Goal: Transaction & Acquisition: Purchase product/service

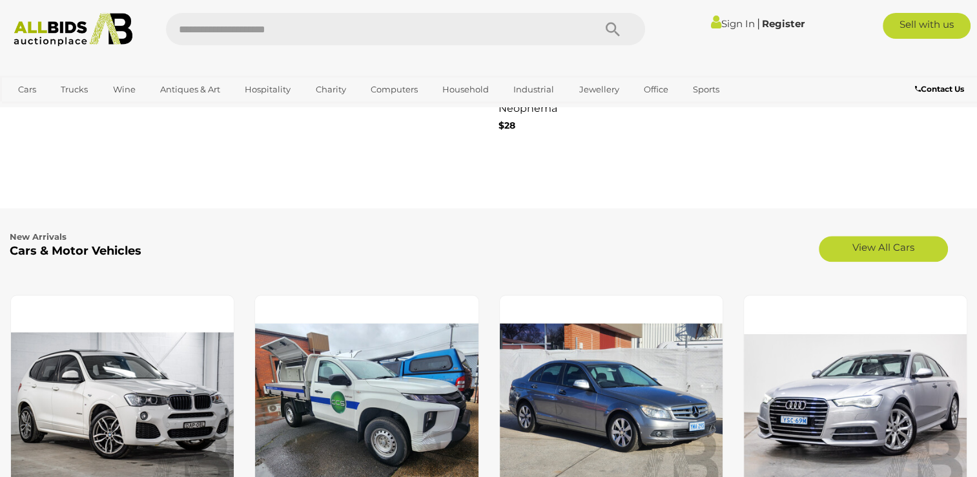
scroll to position [1528, 0]
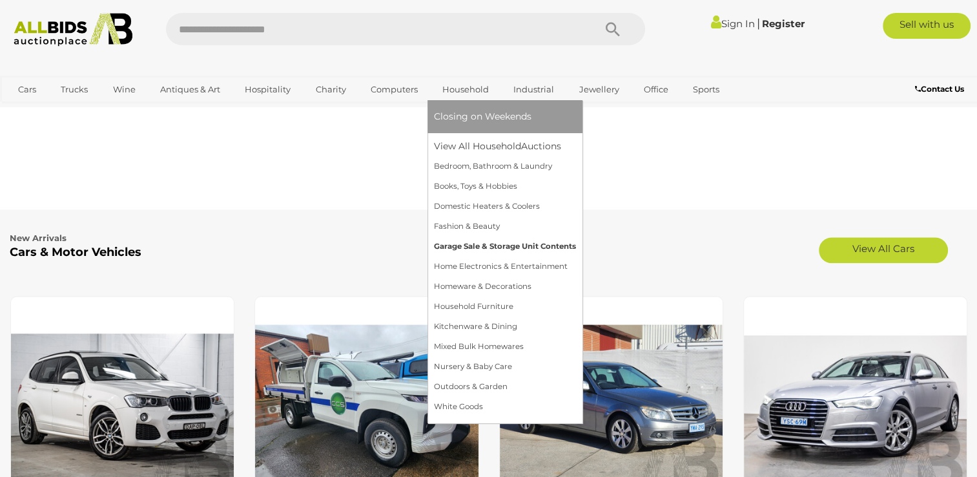
click at [473, 247] on link "Garage Sale & Storage Unit Contents" at bounding box center [505, 246] width 142 height 20
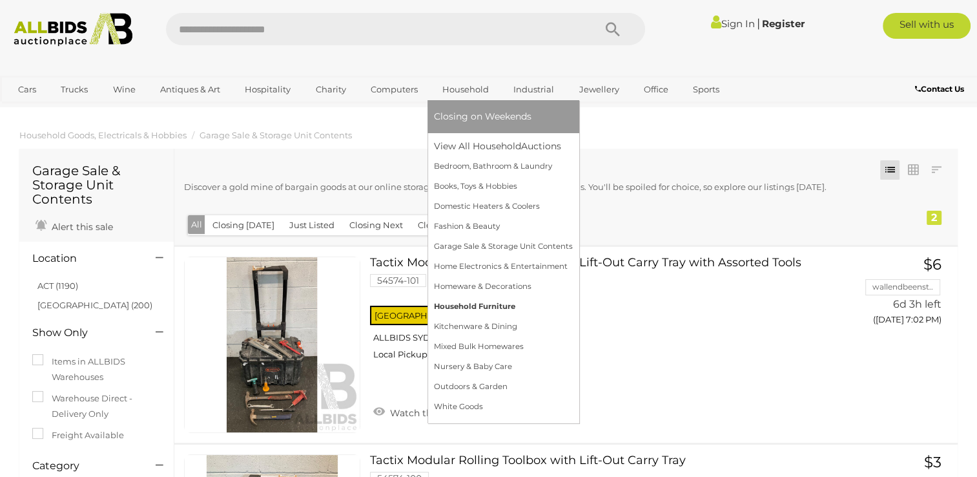
click at [508, 307] on link "Household Furniture" at bounding box center [503, 306] width 139 height 20
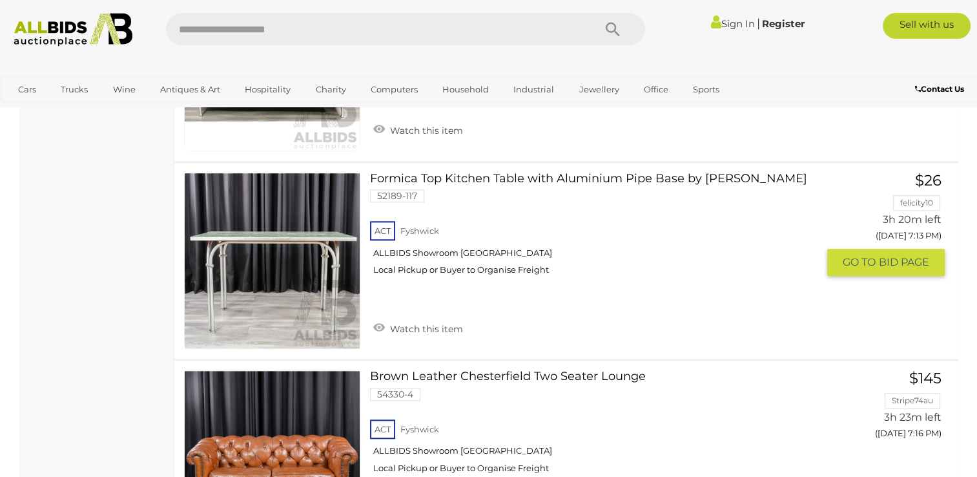
scroll to position [1098, 0]
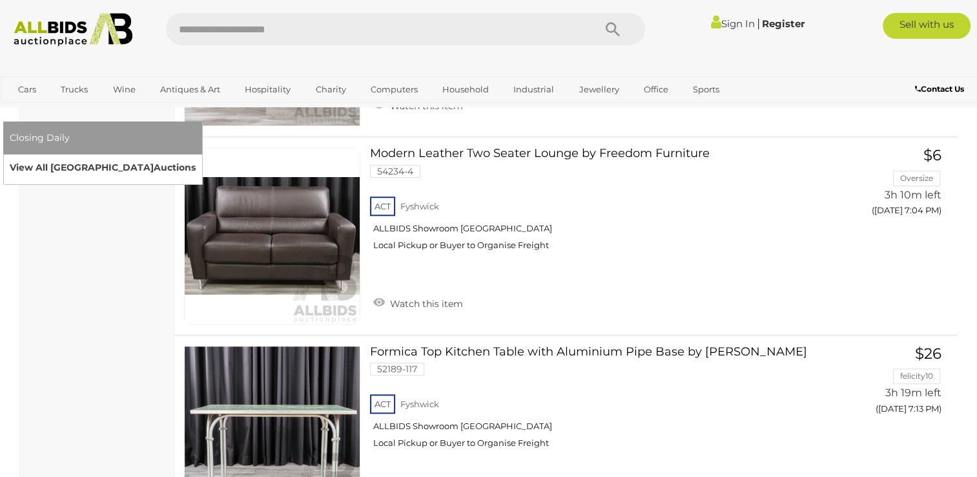
click at [196, 158] on link "View All Sydney Auctions" at bounding box center [103, 168] width 186 height 20
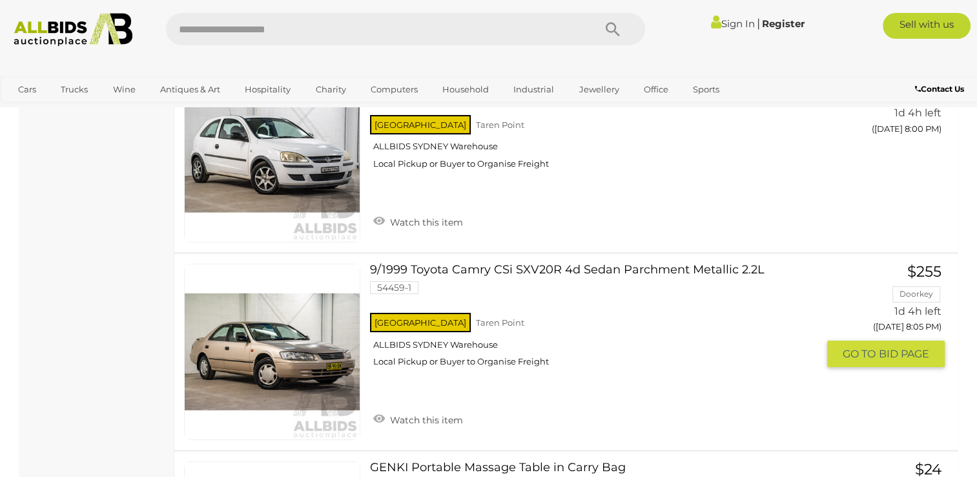
scroll to position [4585, 0]
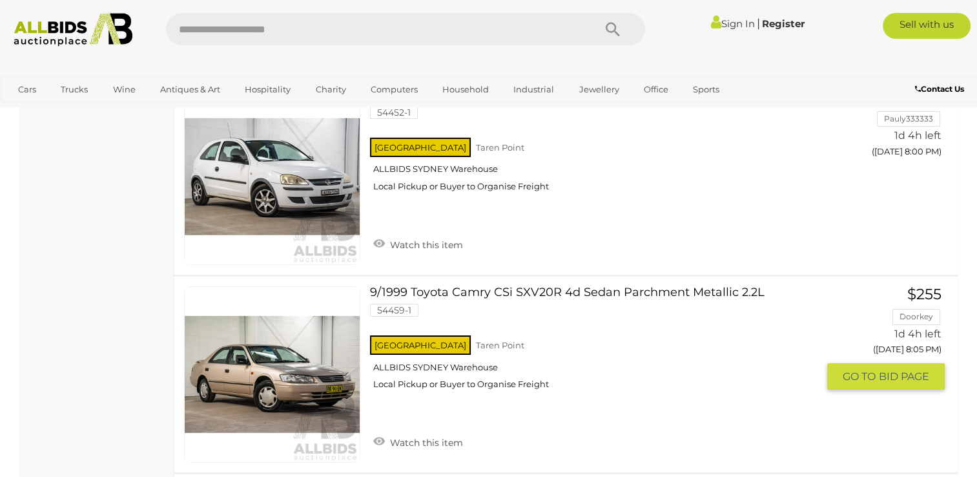
click at [276, 336] on link at bounding box center [272, 374] width 176 height 176
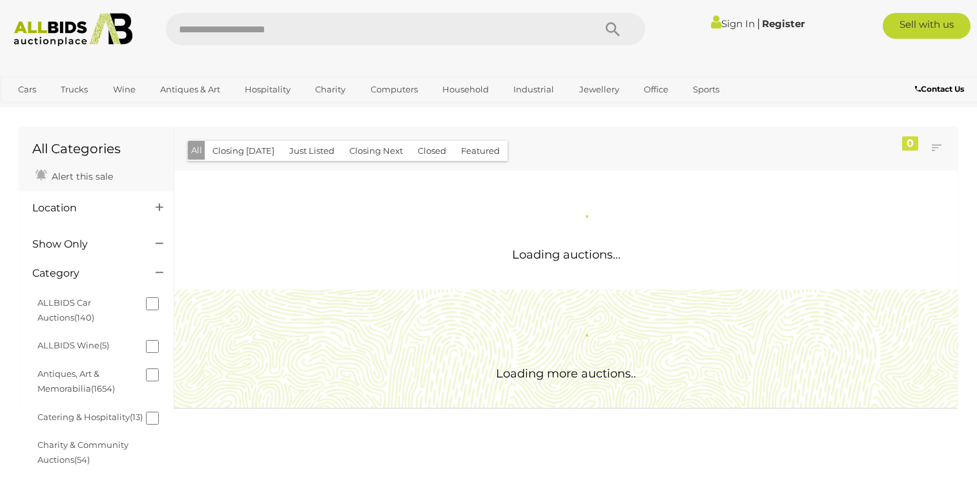
scroll to position [719, 0]
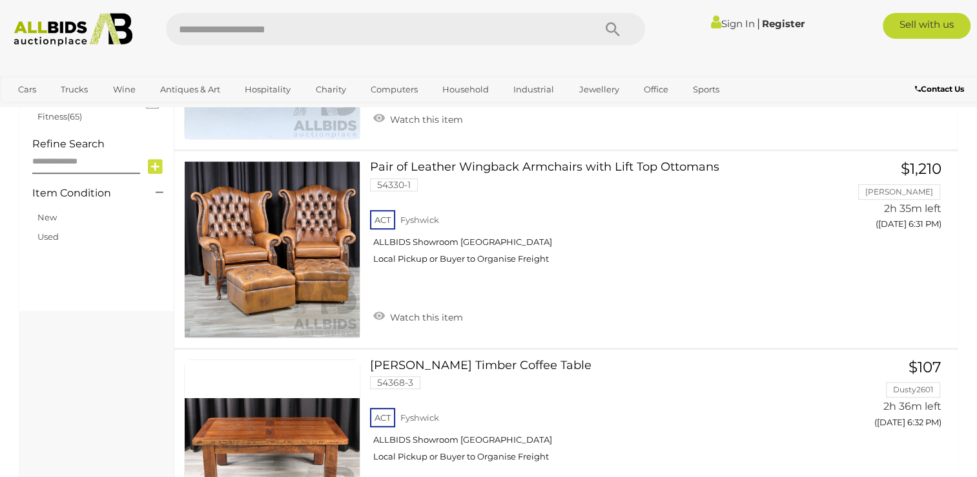
scroll to position [625, 0]
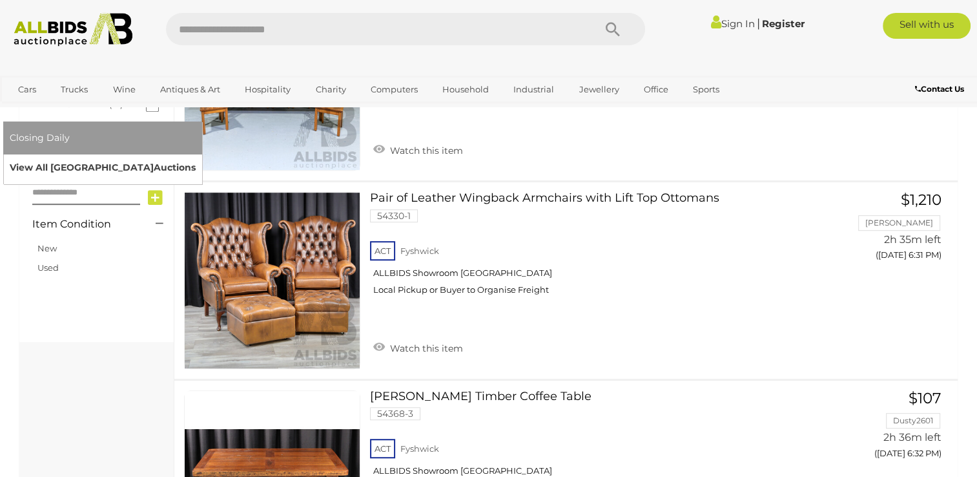
click at [196, 158] on link "View All Sydney Auctions" at bounding box center [103, 168] width 186 height 20
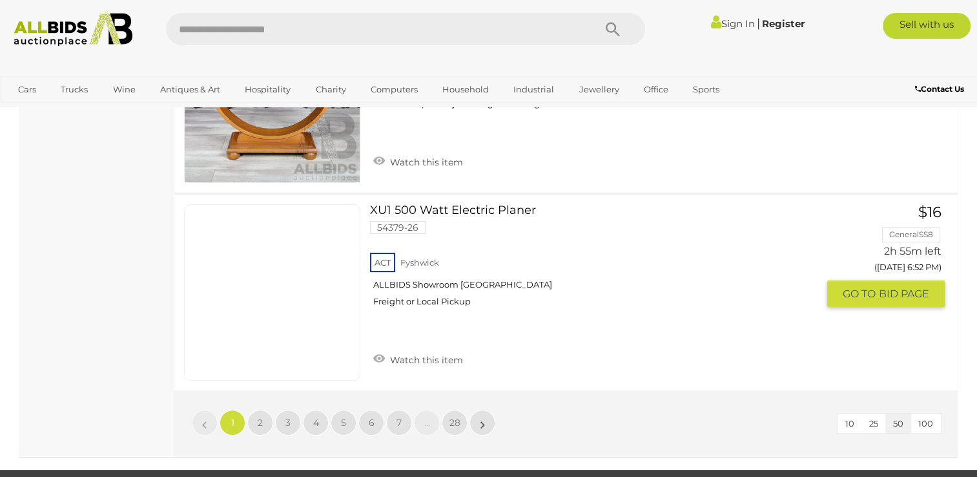
scroll to position [9990, 0]
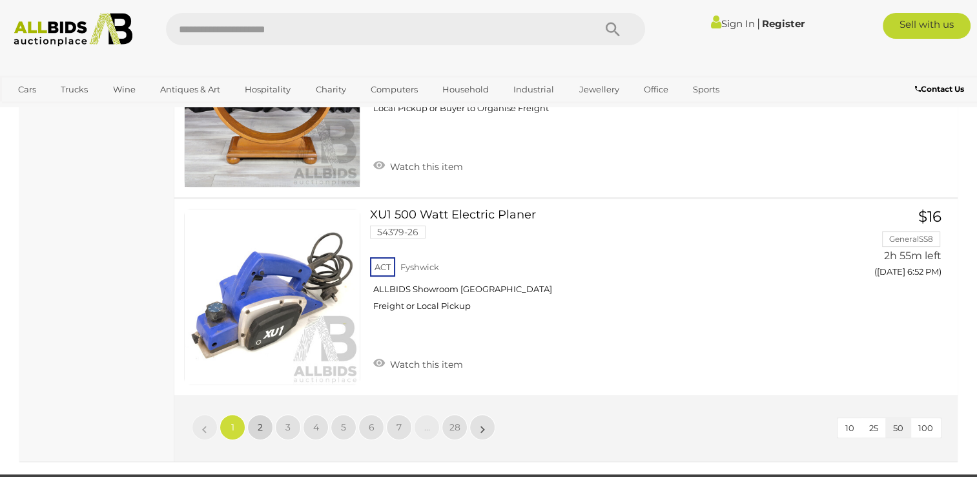
click at [258, 421] on span "2" at bounding box center [260, 427] width 5 height 12
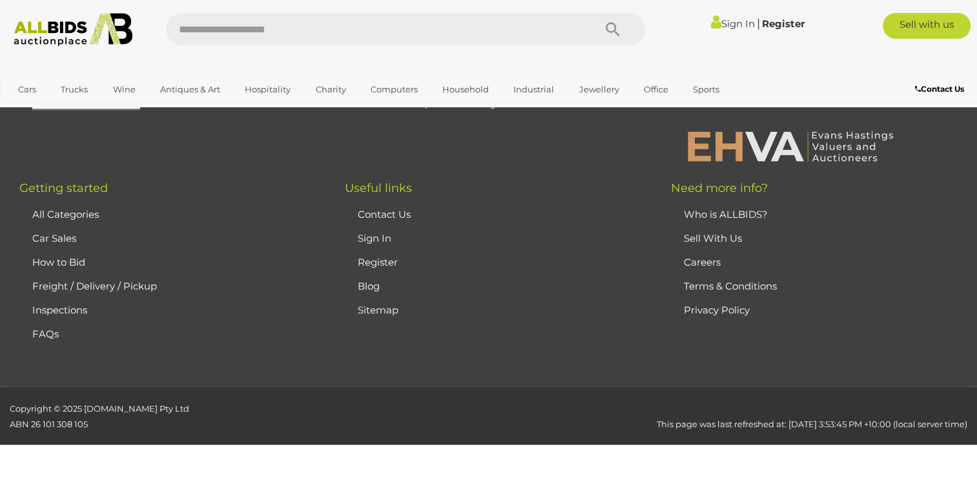
scroll to position [63, 0]
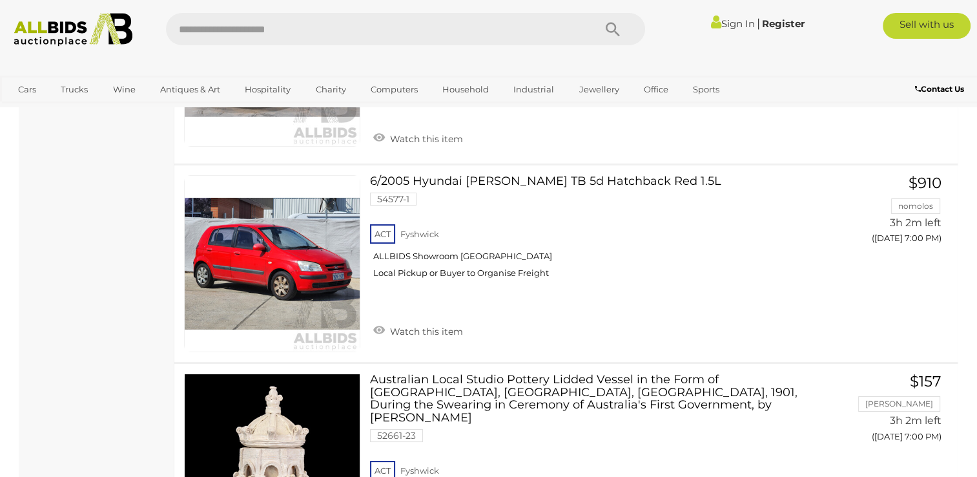
scroll to position [4906, 0]
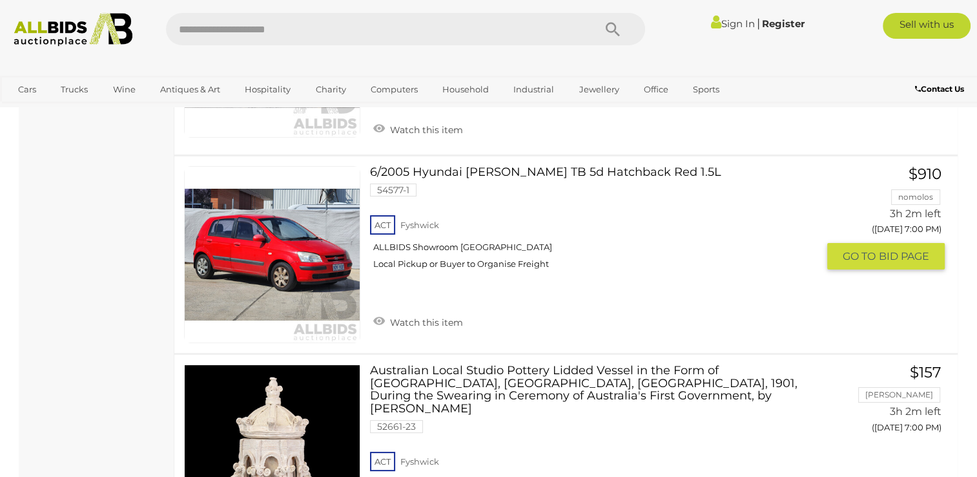
click at [285, 232] on link at bounding box center [272, 254] width 176 height 176
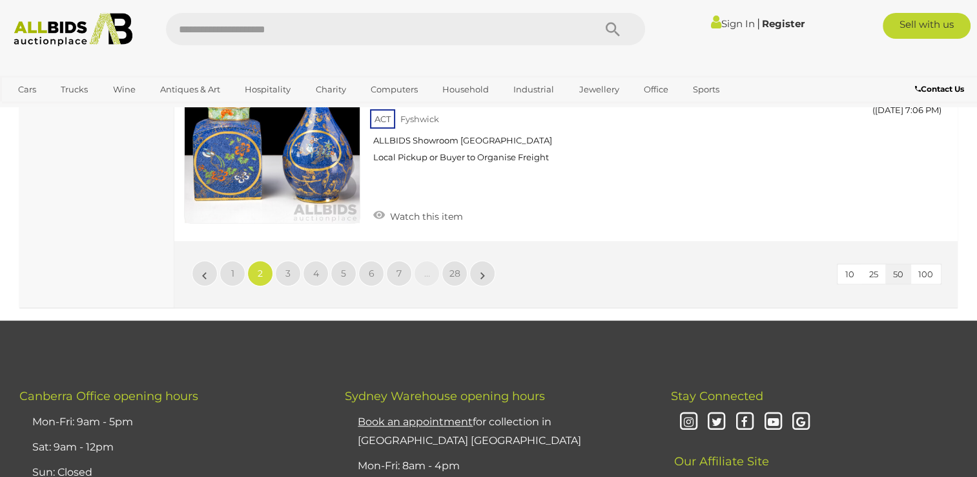
scroll to position [10054, 0]
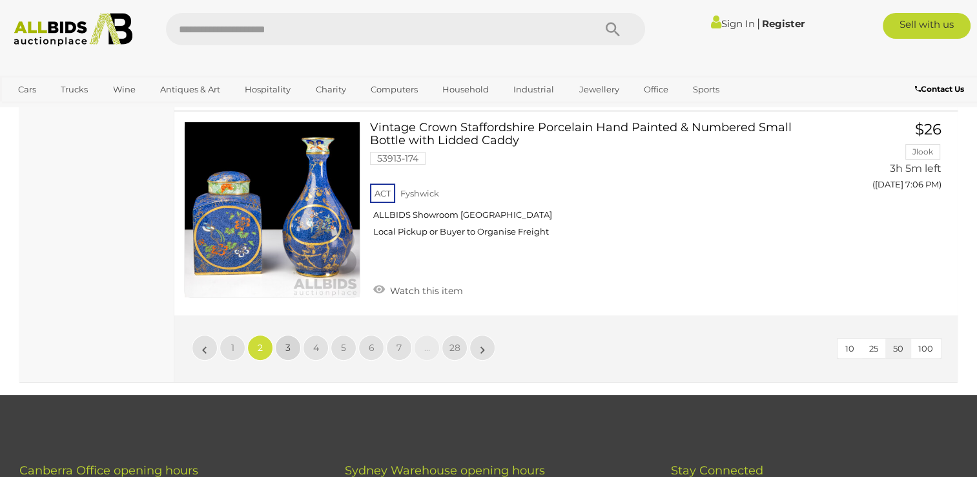
click at [286, 342] on span "3" at bounding box center [287, 348] width 5 height 12
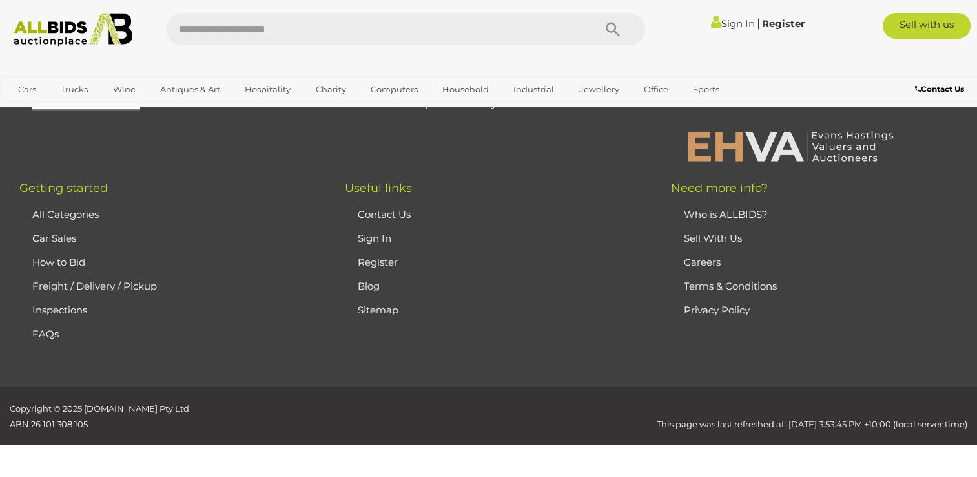
scroll to position [63, 0]
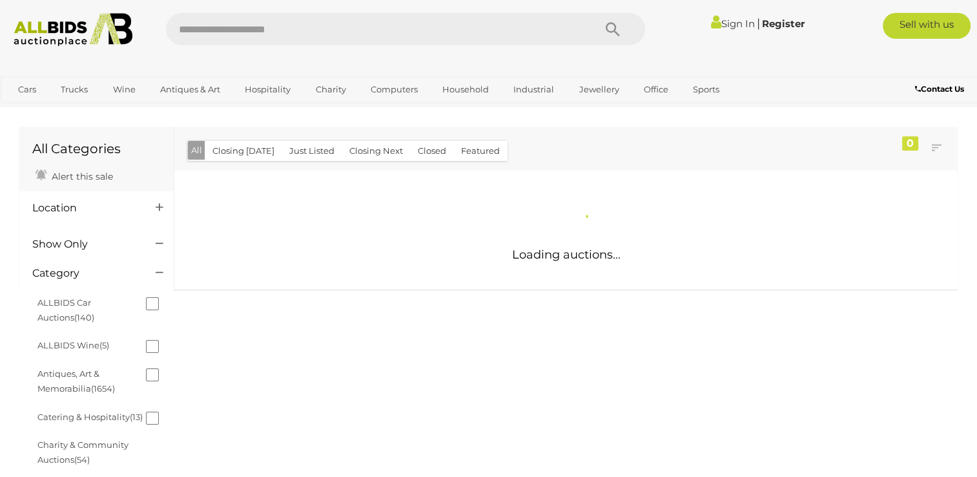
scroll to position [719, 0]
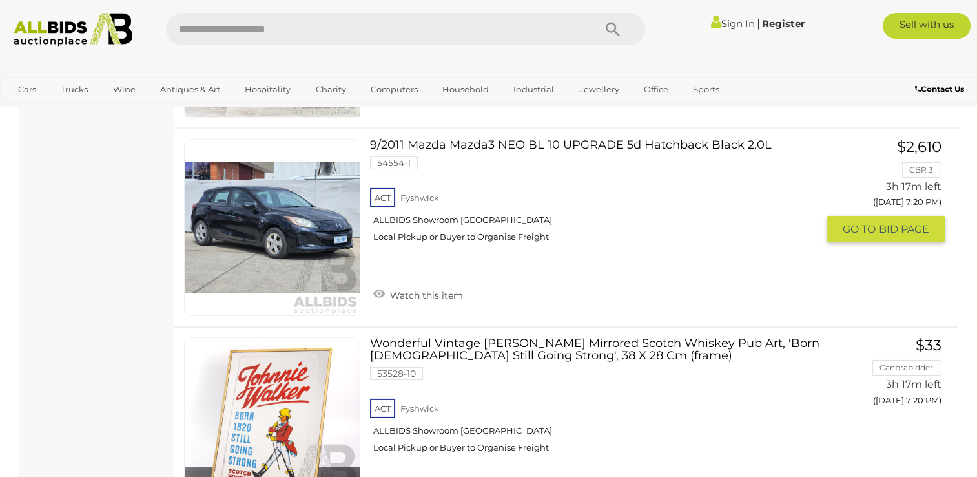
scroll to position [8956, 0]
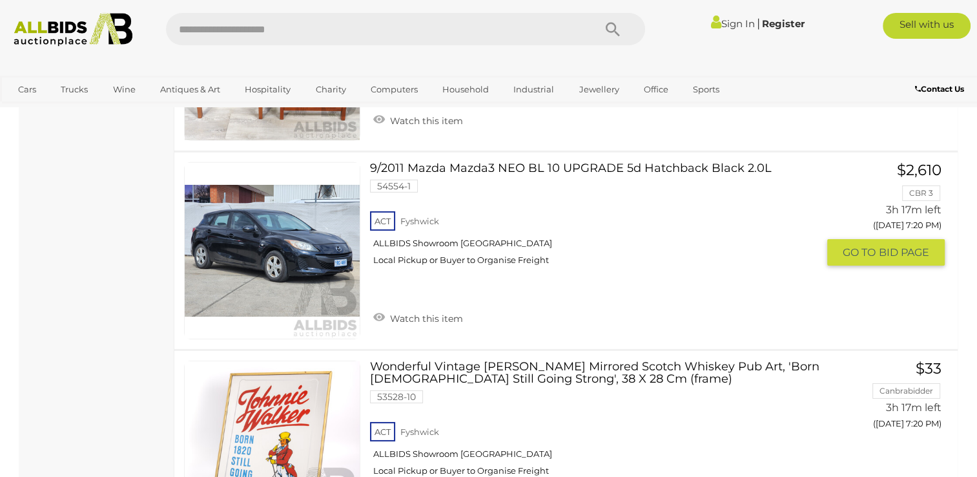
click at [293, 186] on link at bounding box center [272, 250] width 176 height 176
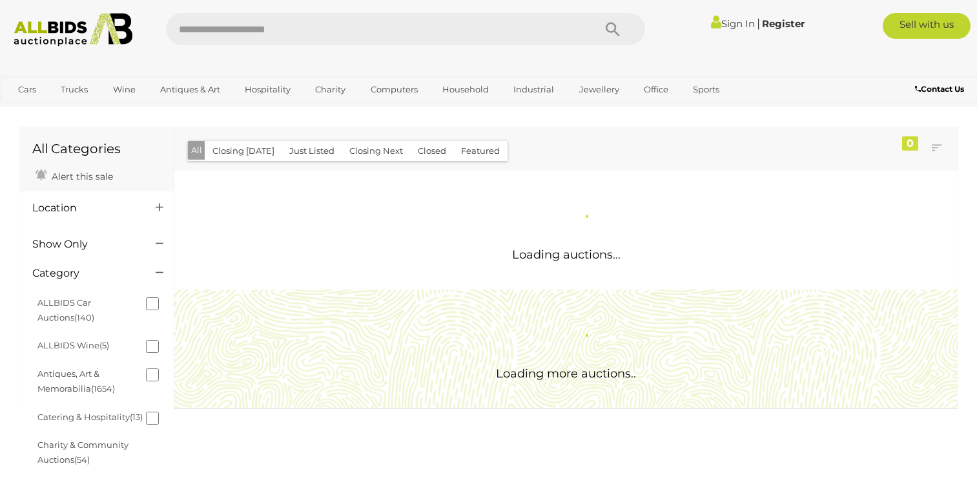
scroll to position [719, 0]
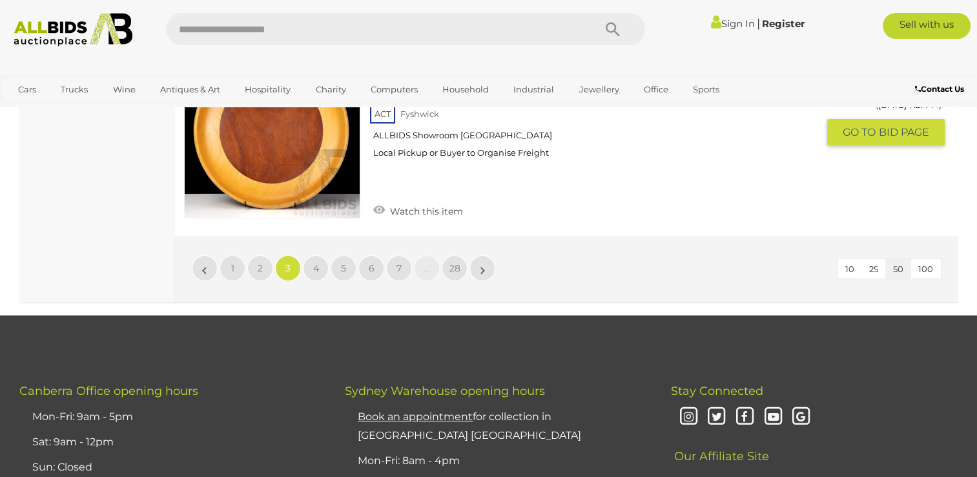
scroll to position [10054, 0]
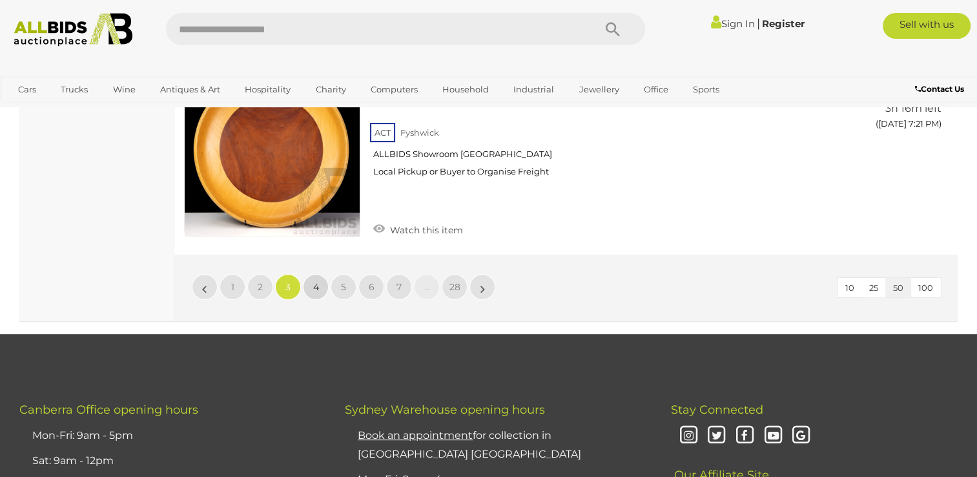
click at [318, 281] on span "4" at bounding box center [316, 287] width 6 height 12
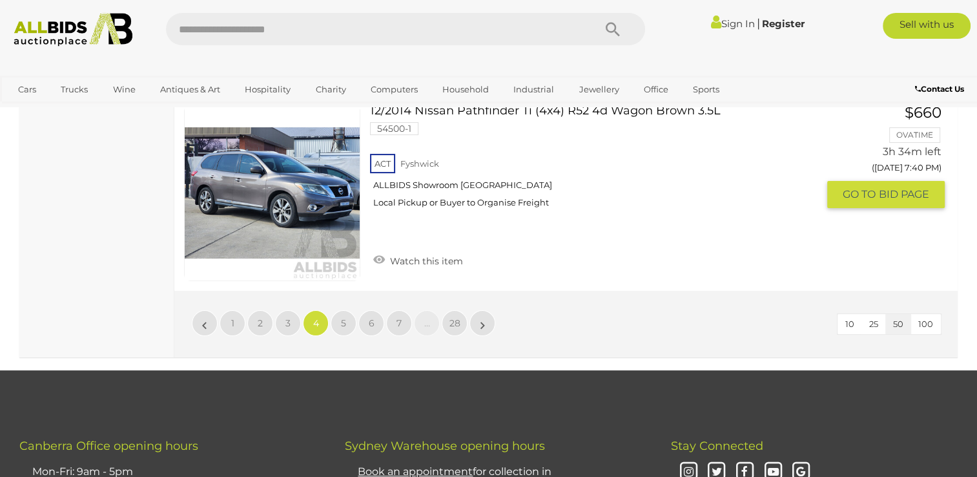
scroll to position [10073, 0]
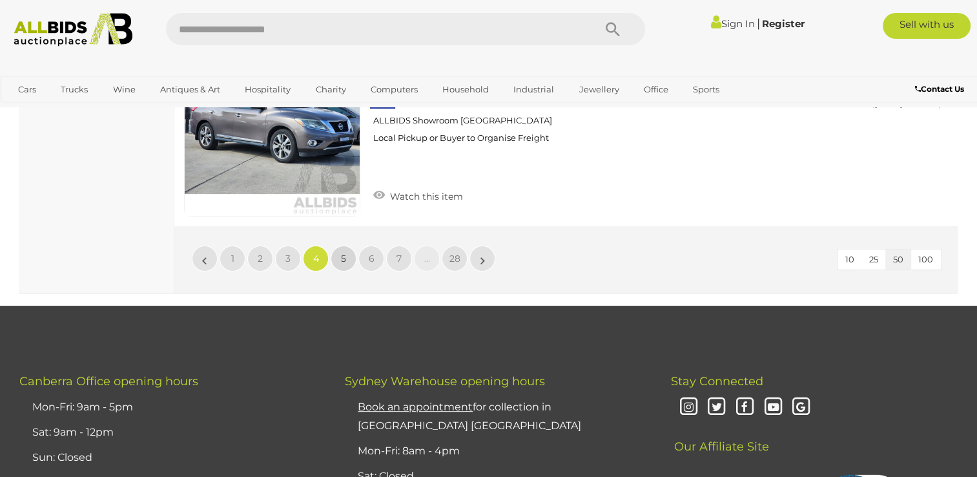
click at [346, 253] on span "5" at bounding box center [343, 259] width 5 height 12
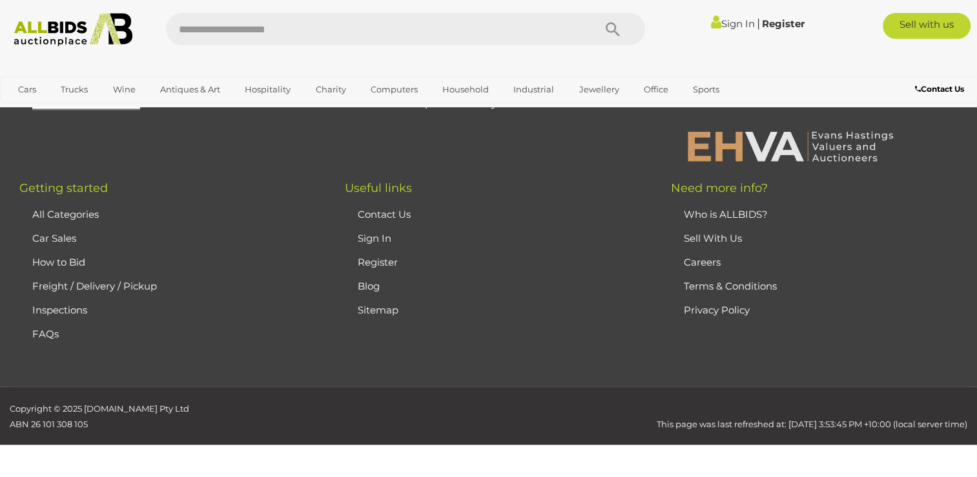
scroll to position [63, 0]
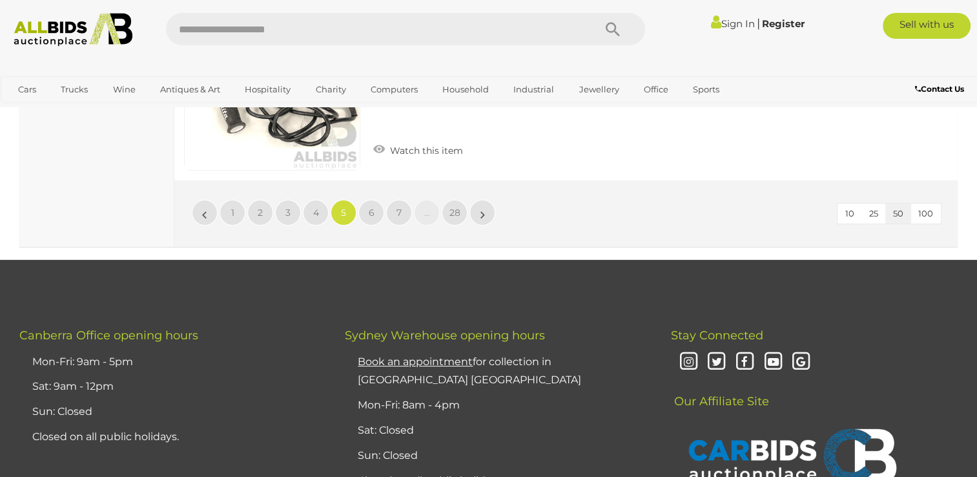
scroll to position [10008, 0]
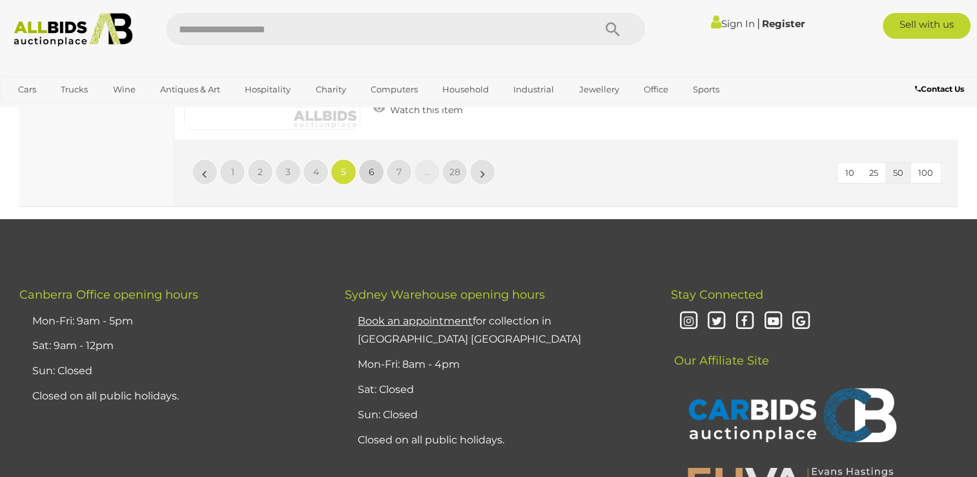
click at [373, 166] on span "6" at bounding box center [372, 172] width 6 height 12
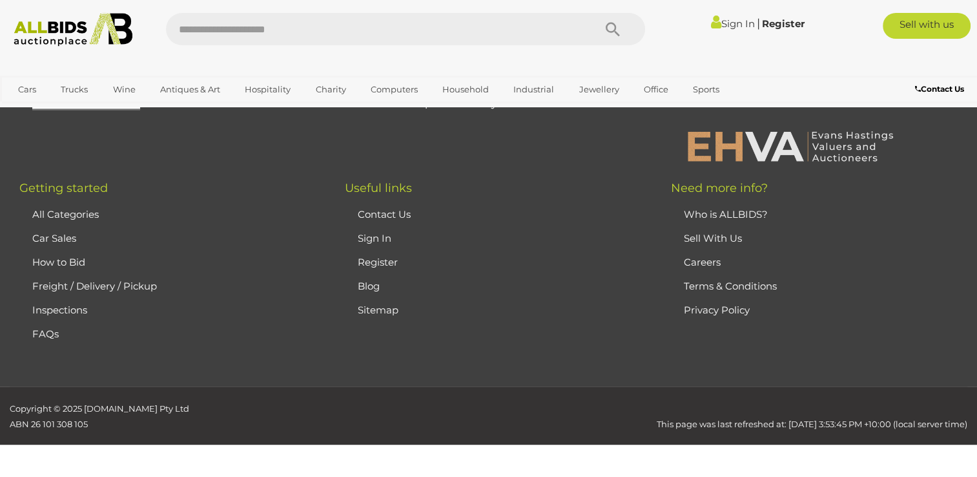
scroll to position [63, 0]
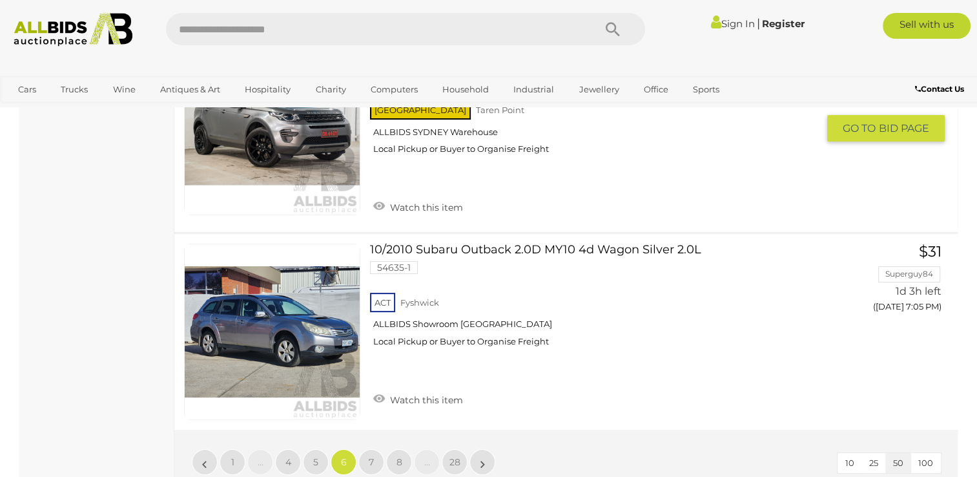
scroll to position [9944, 0]
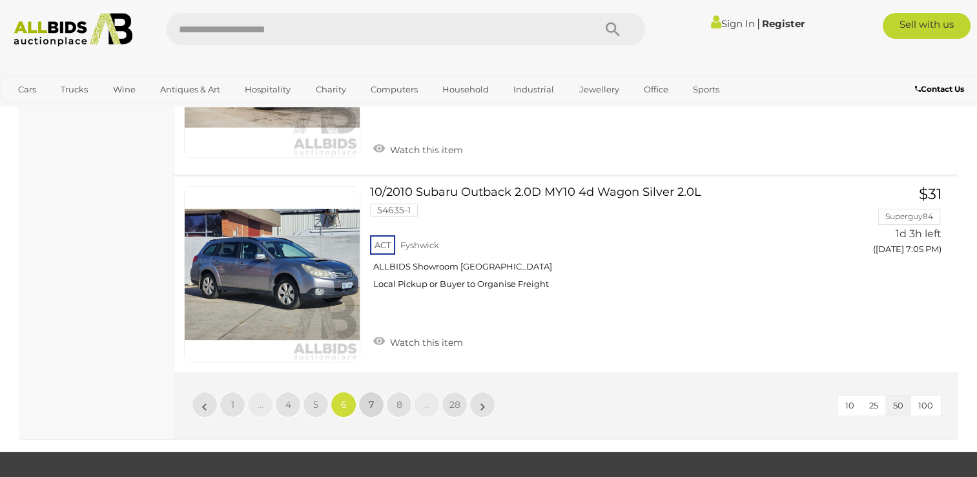
click at [371, 398] on span "7" at bounding box center [371, 404] width 5 height 12
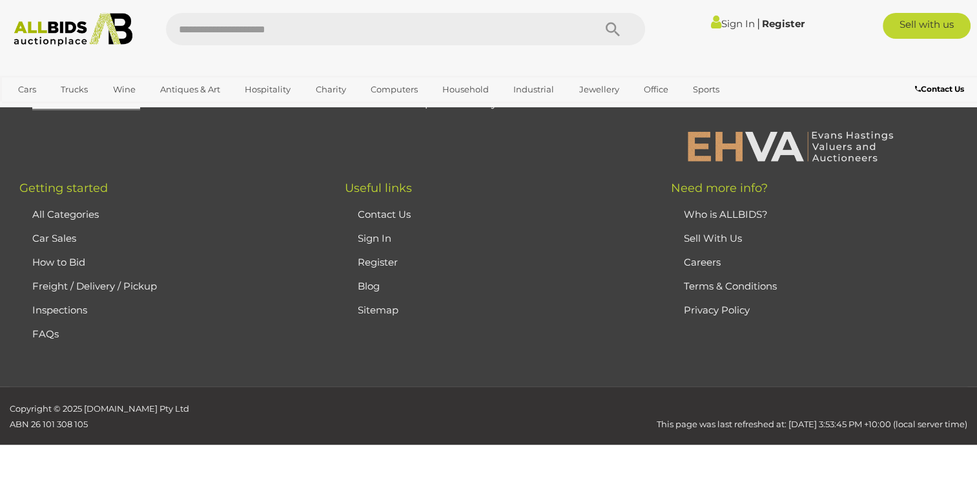
scroll to position [63, 0]
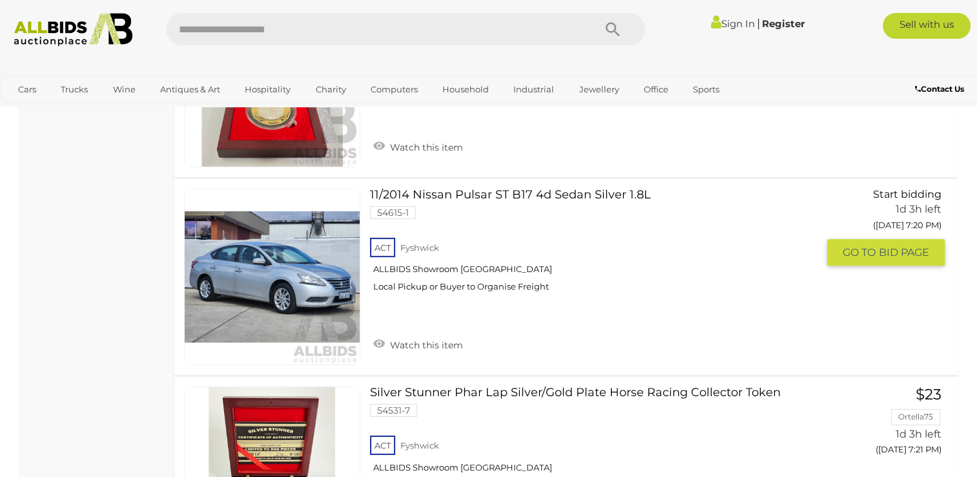
scroll to position [4131, 0]
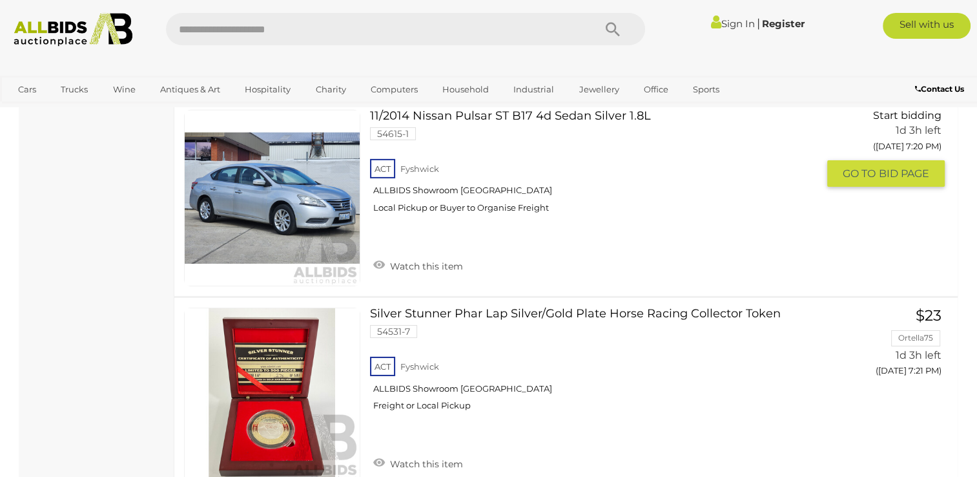
click at [269, 172] on link at bounding box center [272, 198] width 176 height 176
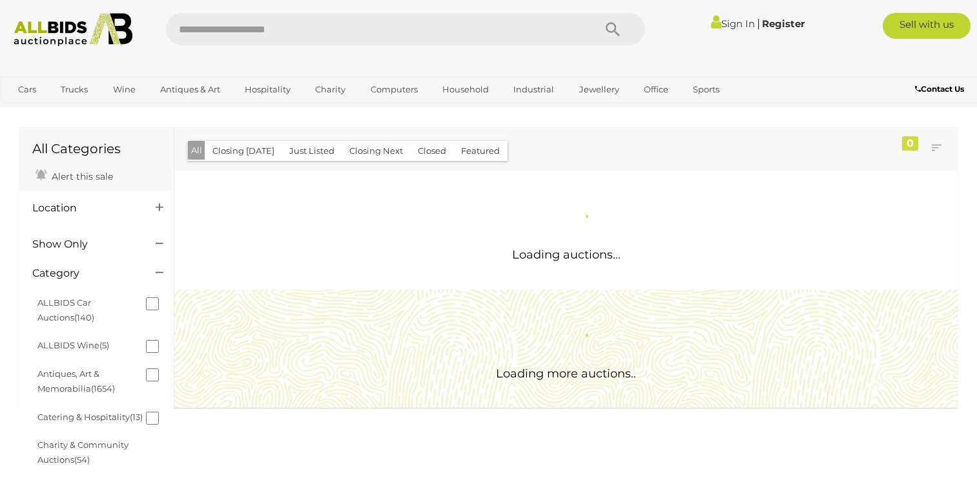
scroll to position [719, 0]
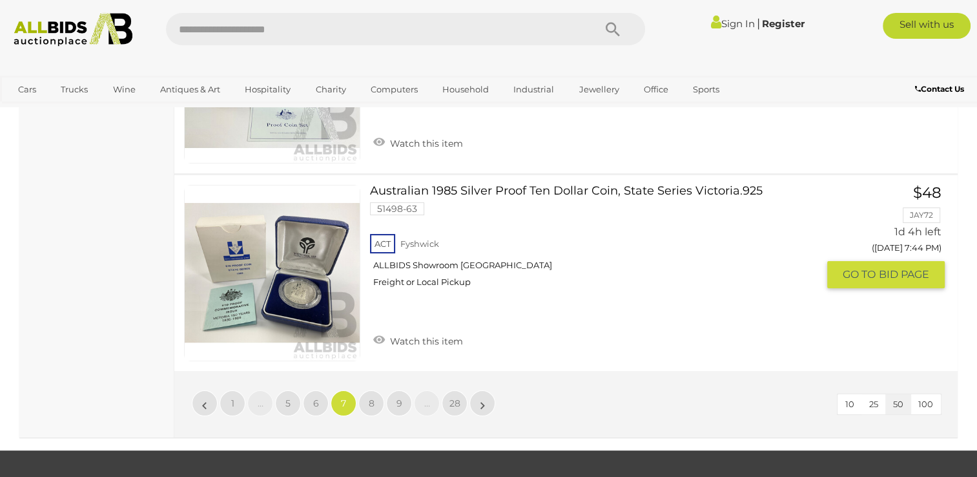
scroll to position [9990, 0]
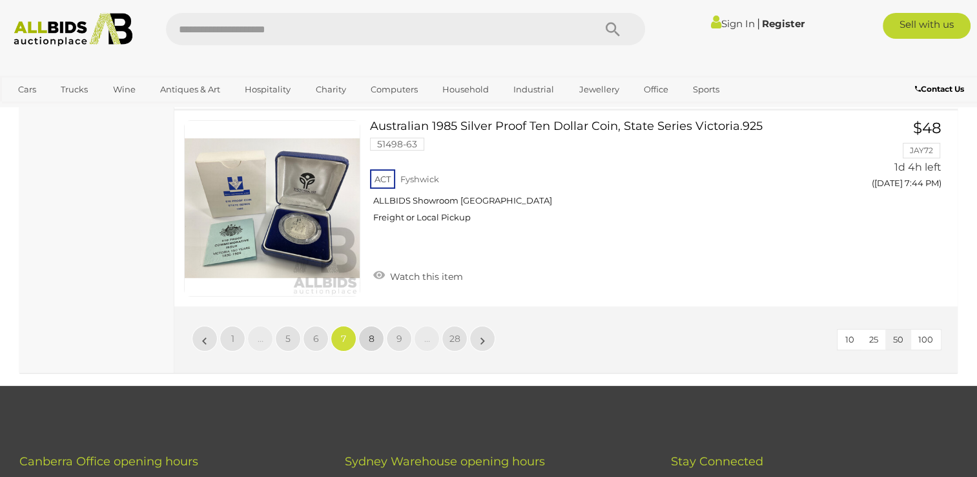
click at [372, 333] on span "8" at bounding box center [372, 339] width 6 height 12
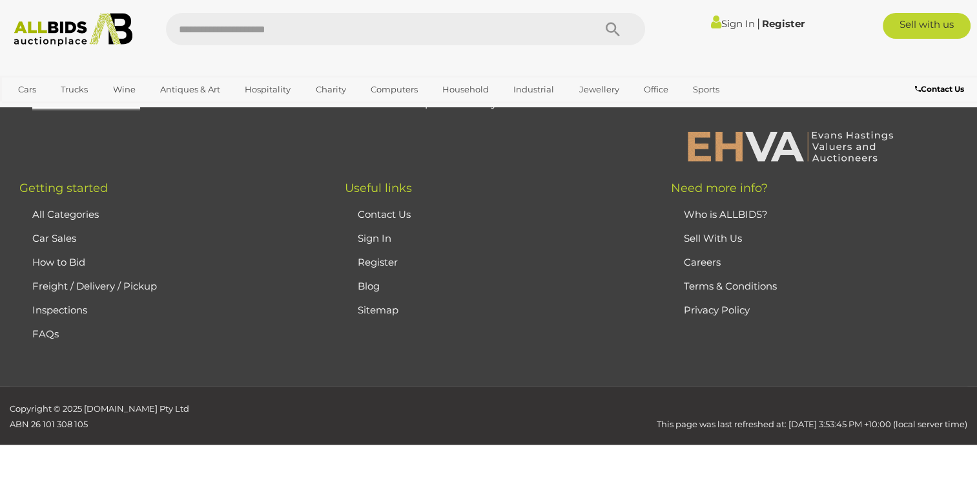
scroll to position [63, 0]
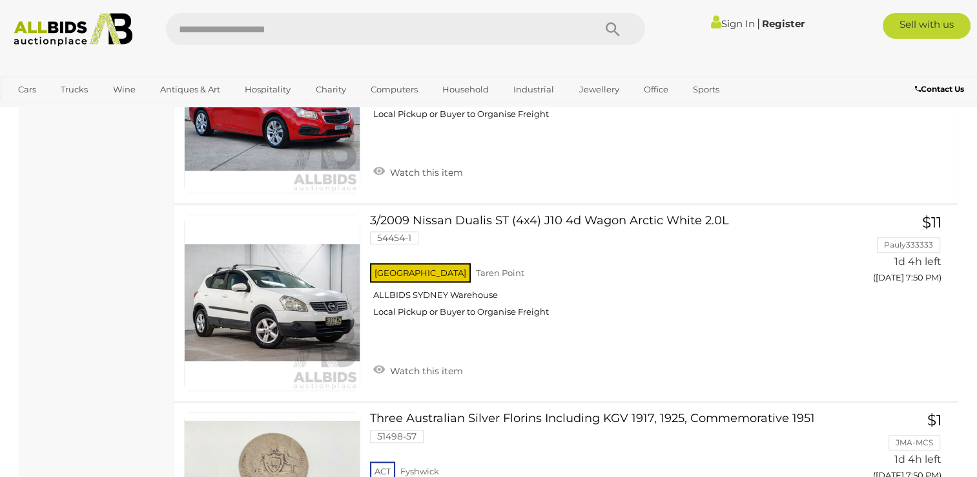
scroll to position [1419, 0]
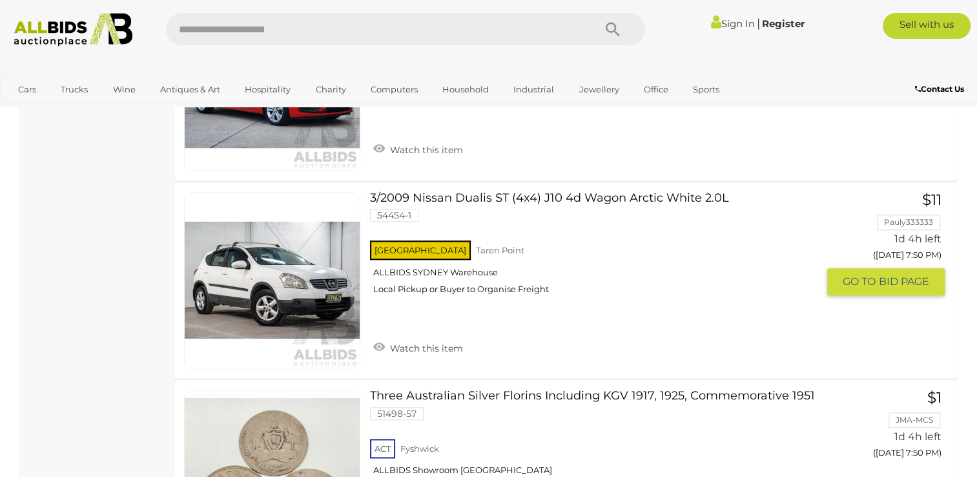
click at [313, 270] on link at bounding box center [272, 280] width 176 height 176
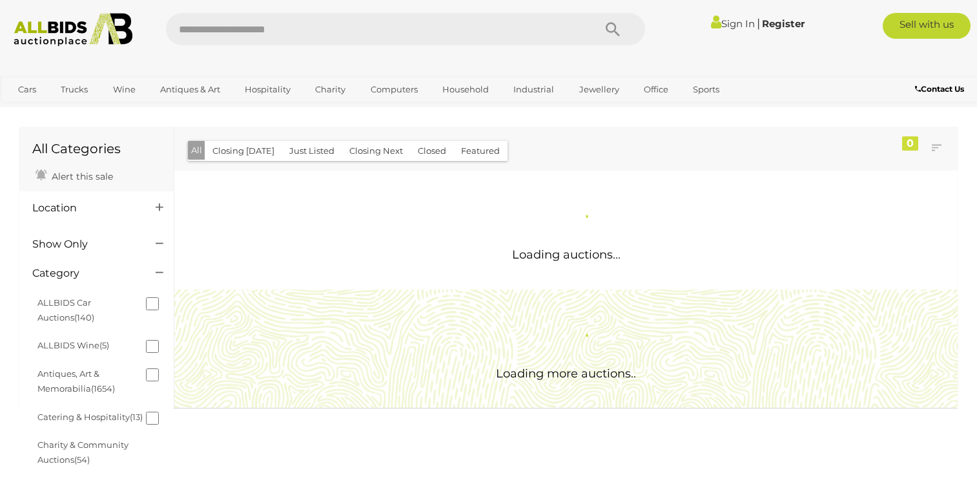
scroll to position [719, 0]
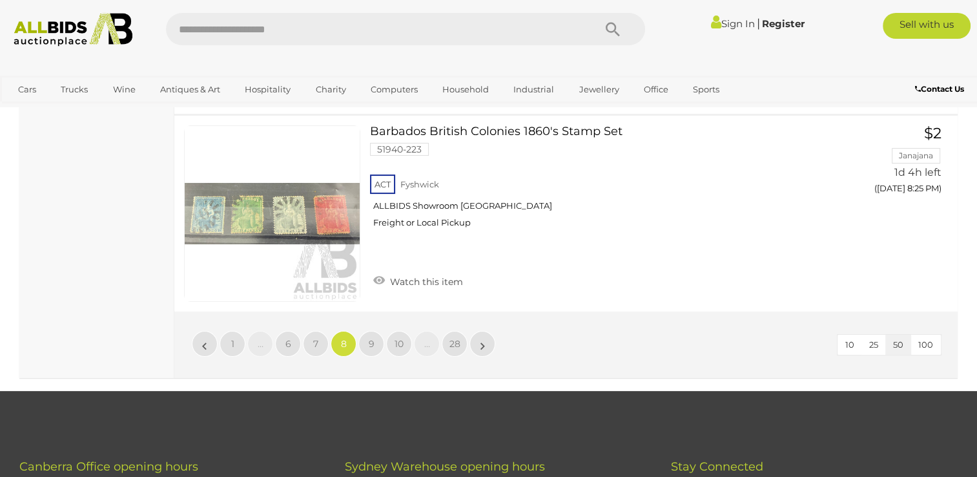
scroll to position [9990, 0]
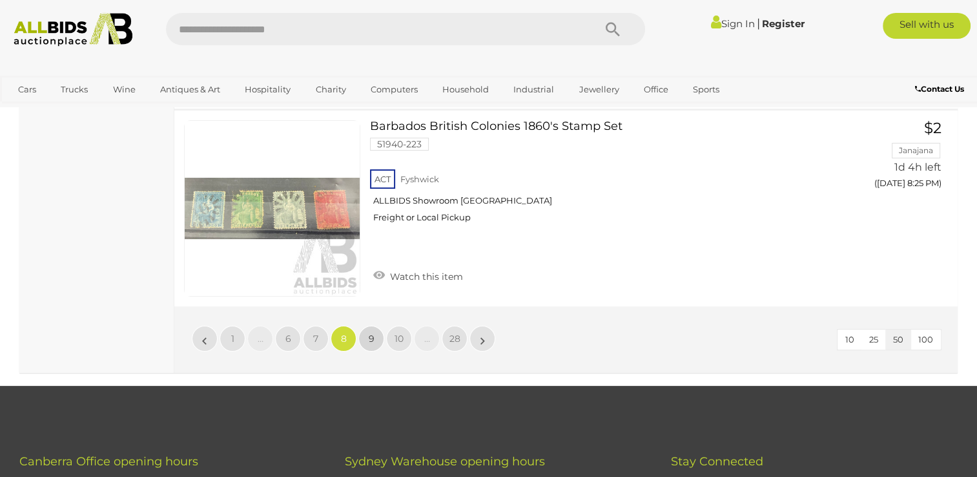
click at [373, 333] on span "9" at bounding box center [372, 339] width 6 height 12
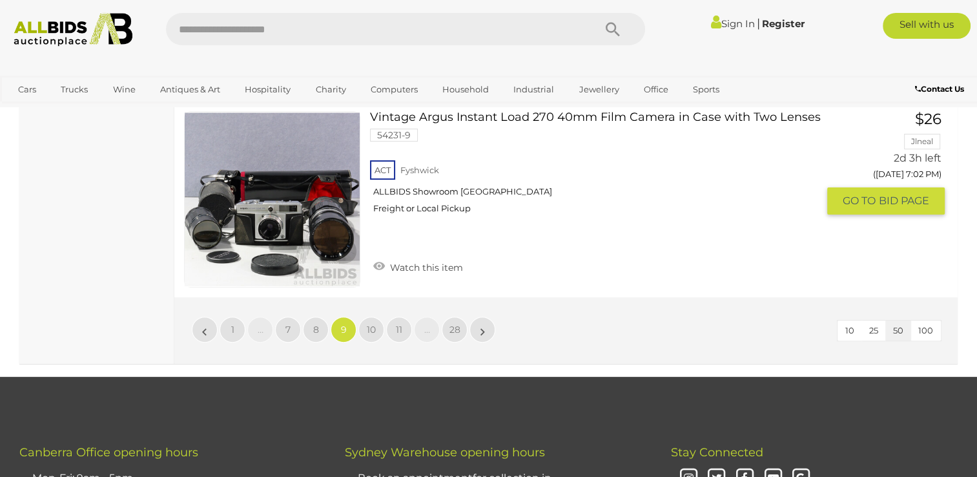
scroll to position [10008, 0]
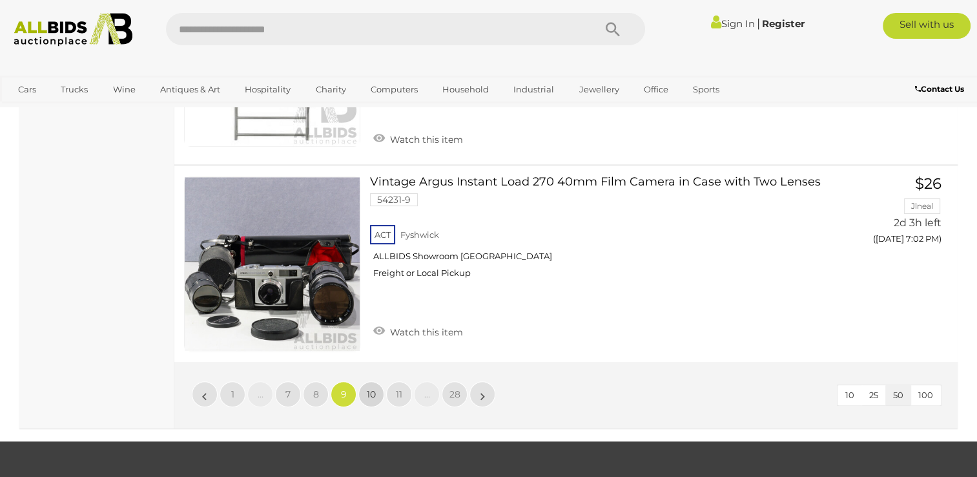
click at [369, 388] on span "10" at bounding box center [371, 394] width 9 height 12
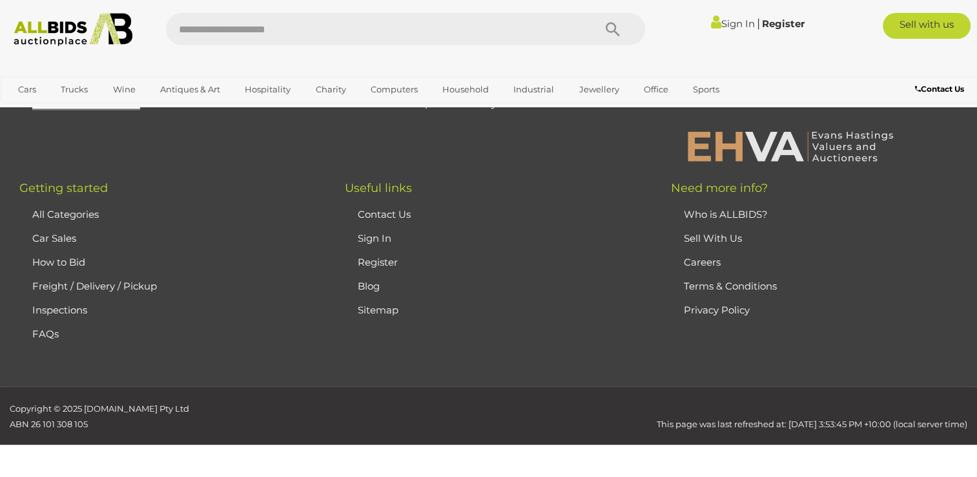
scroll to position [63, 0]
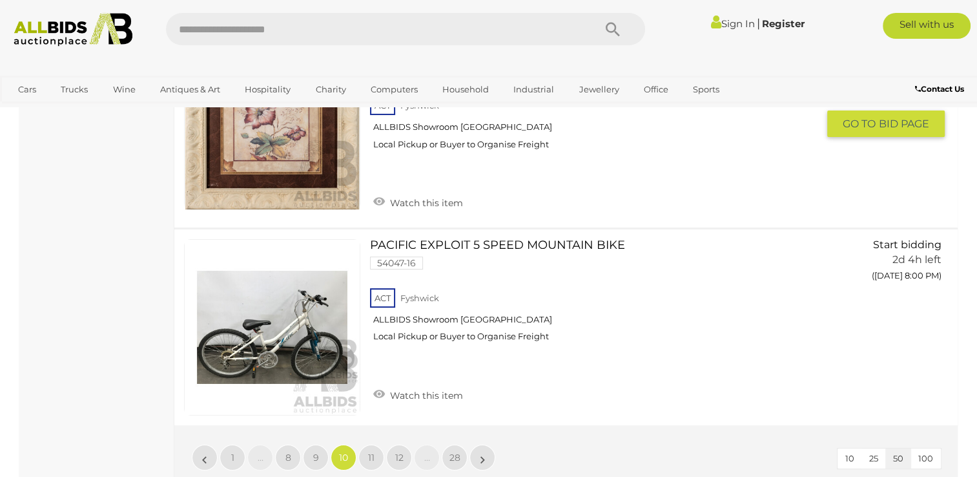
scroll to position [10008, 0]
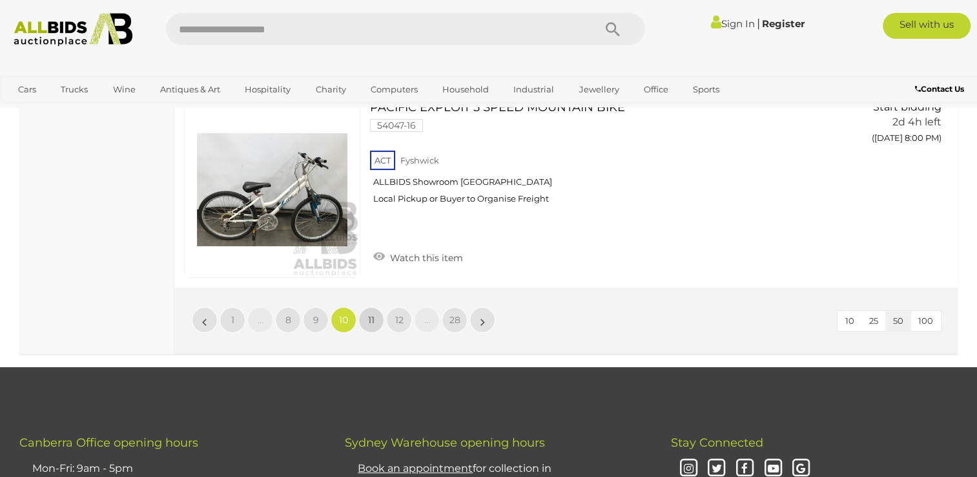
click at [376, 307] on link "11" at bounding box center [371, 320] width 26 height 26
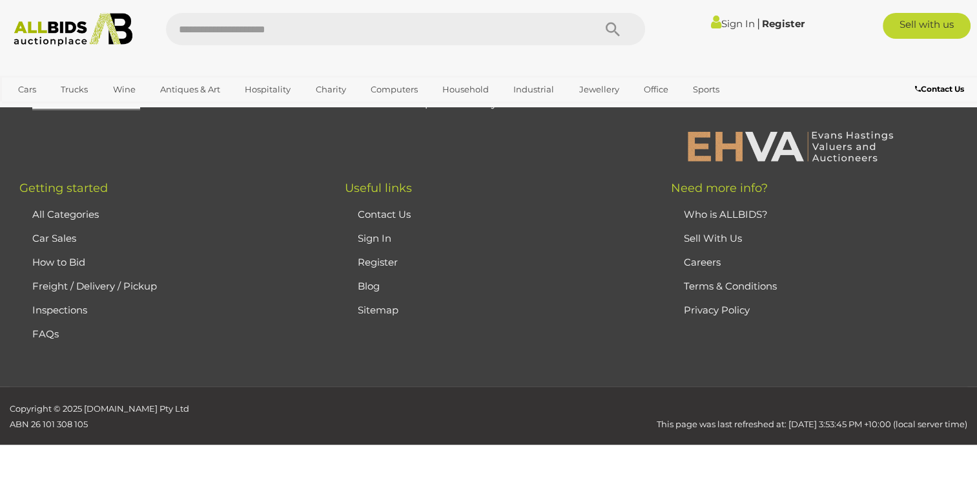
scroll to position [63, 0]
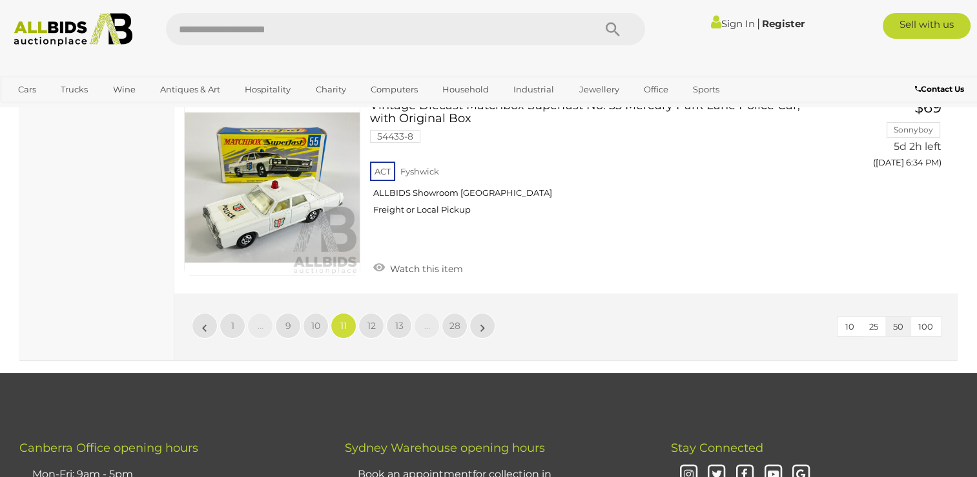
scroll to position [9944, 0]
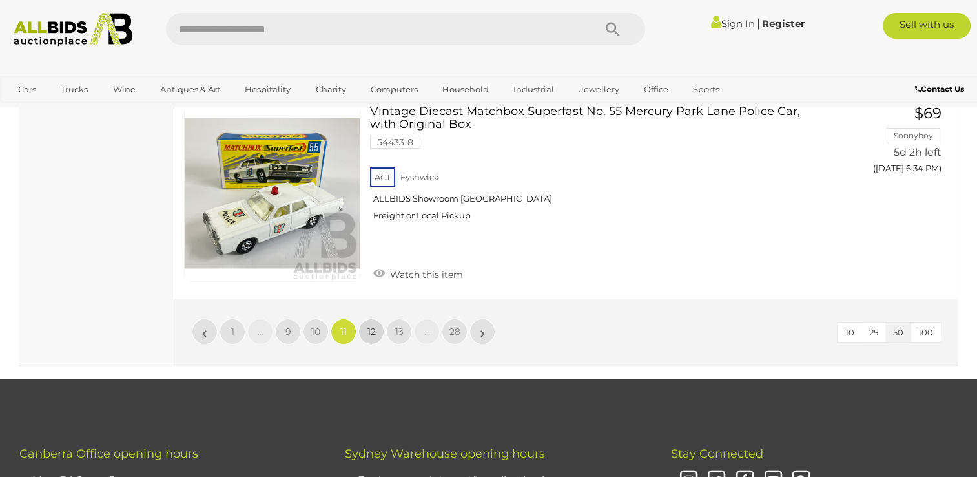
click at [374, 318] on link "12" at bounding box center [371, 331] width 26 height 26
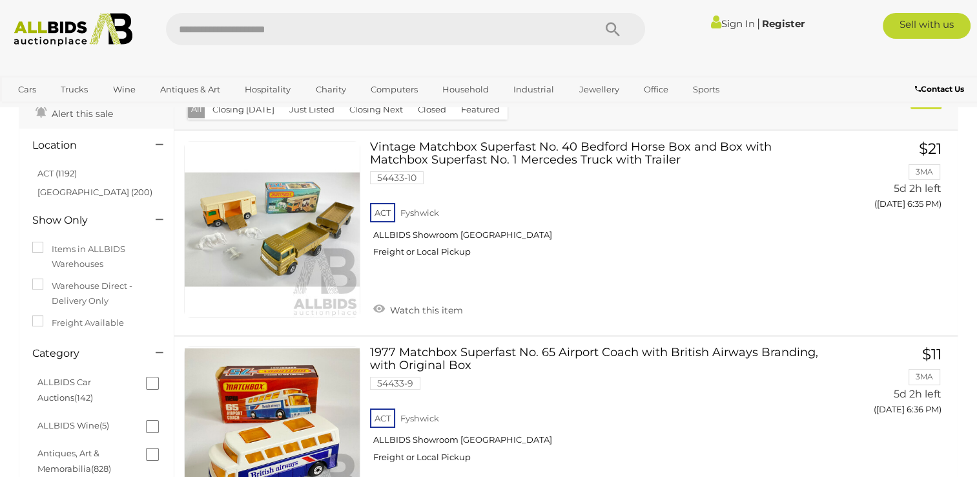
click at [294, 28] on input "text" at bounding box center [373, 29] width 415 height 32
type input "********"
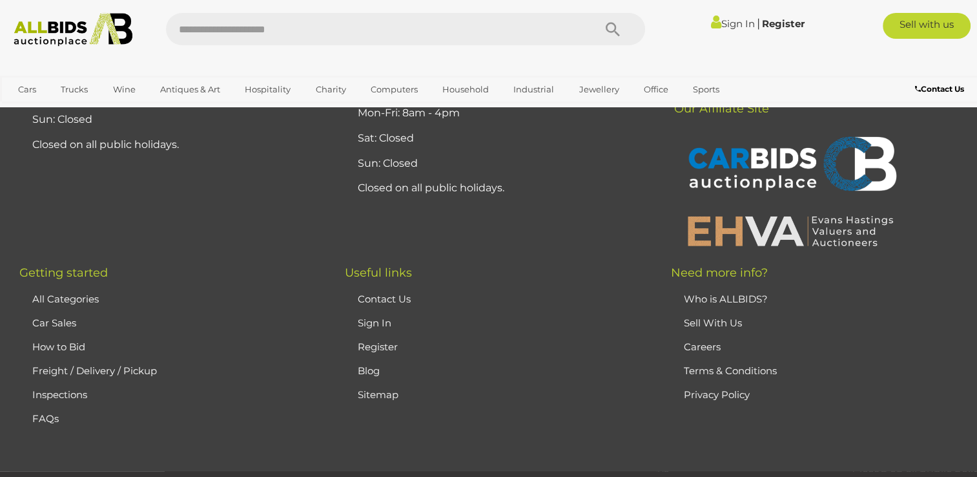
scroll to position [904, 0]
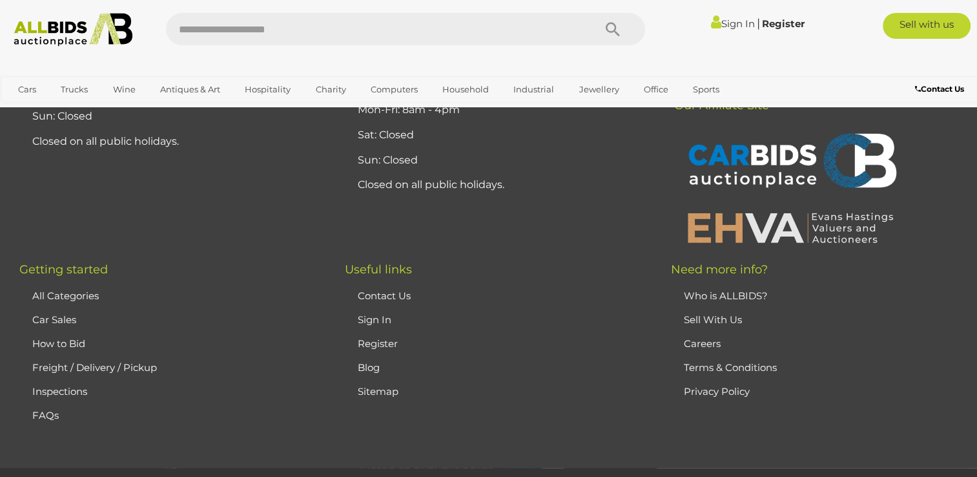
click at [88, 368] on link "Freight / Delivery / Pickup" at bounding box center [94, 367] width 125 height 12
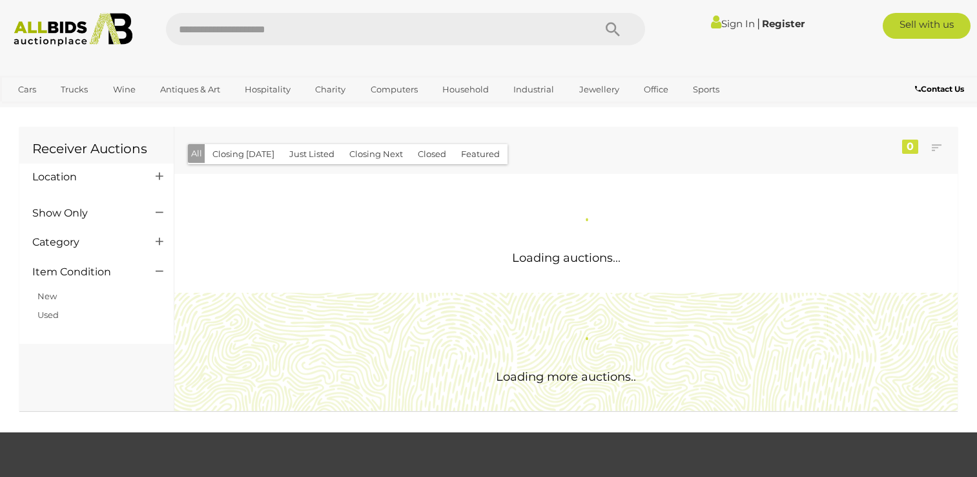
scroll to position [984, 0]
